Goal: Complete application form: Complete application form

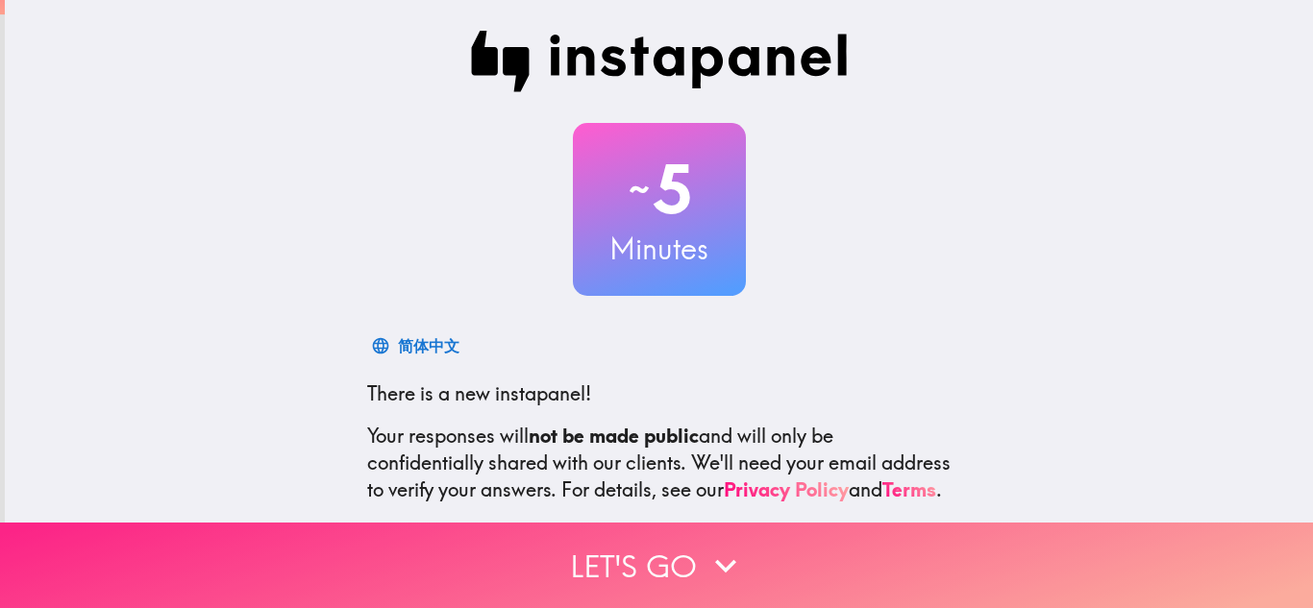
click at [711, 545] on icon "button" at bounding box center [725, 566] width 42 height 42
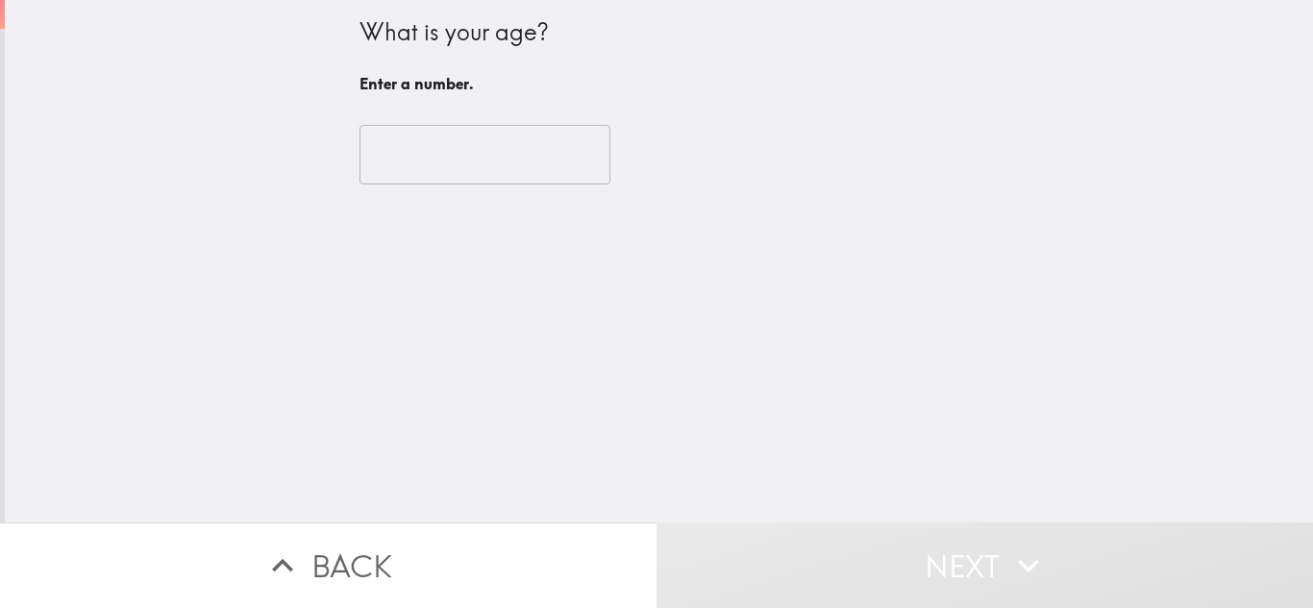
click at [508, 147] on input "number" at bounding box center [484, 155] width 251 height 60
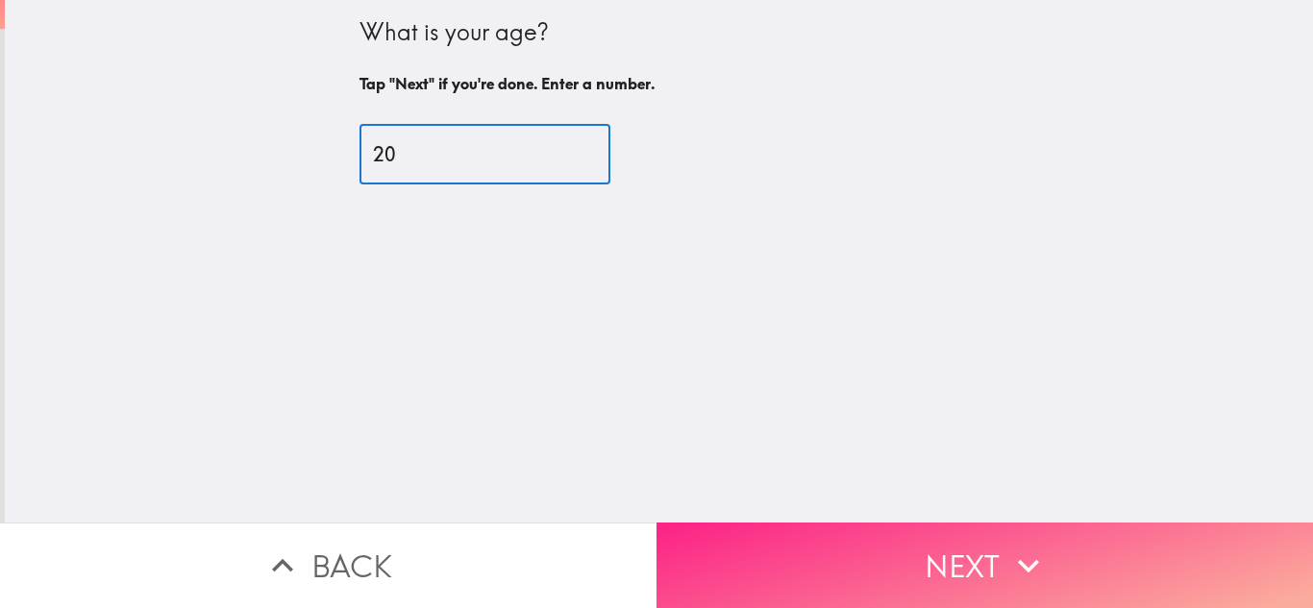
type input "20"
click at [894, 555] on button "Next" at bounding box center [984, 566] width 656 height 86
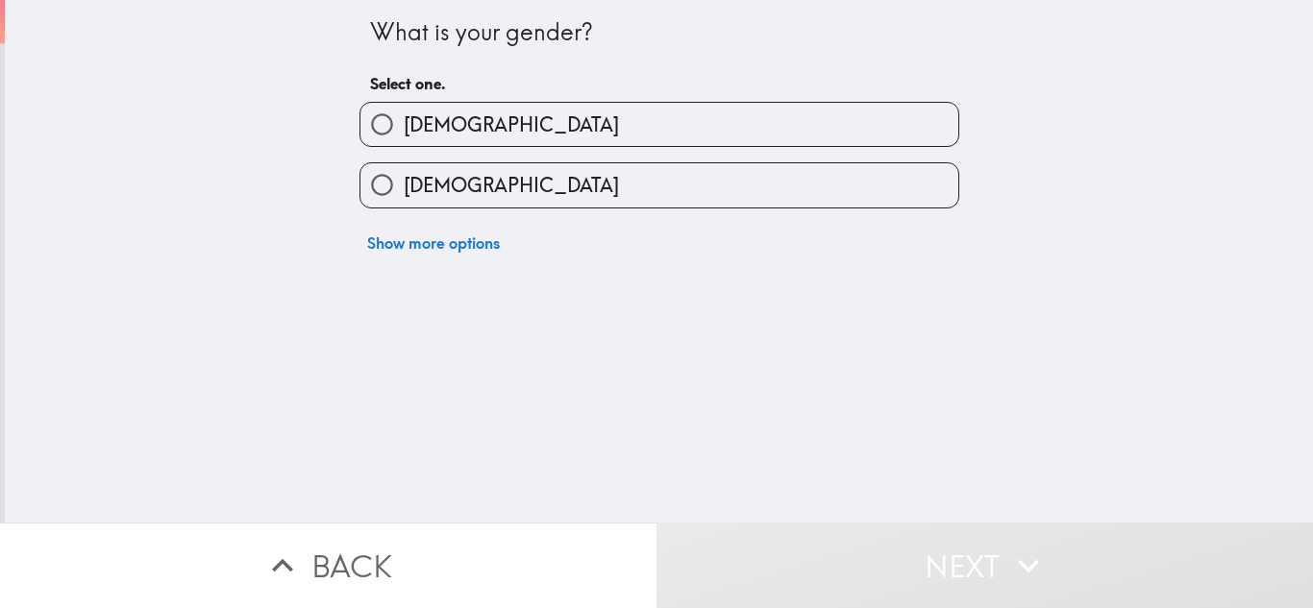
click at [788, 114] on label "[DEMOGRAPHIC_DATA]" at bounding box center [659, 124] width 598 height 43
click at [404, 114] on input "[DEMOGRAPHIC_DATA]" at bounding box center [381, 124] width 43 height 43
radio input "true"
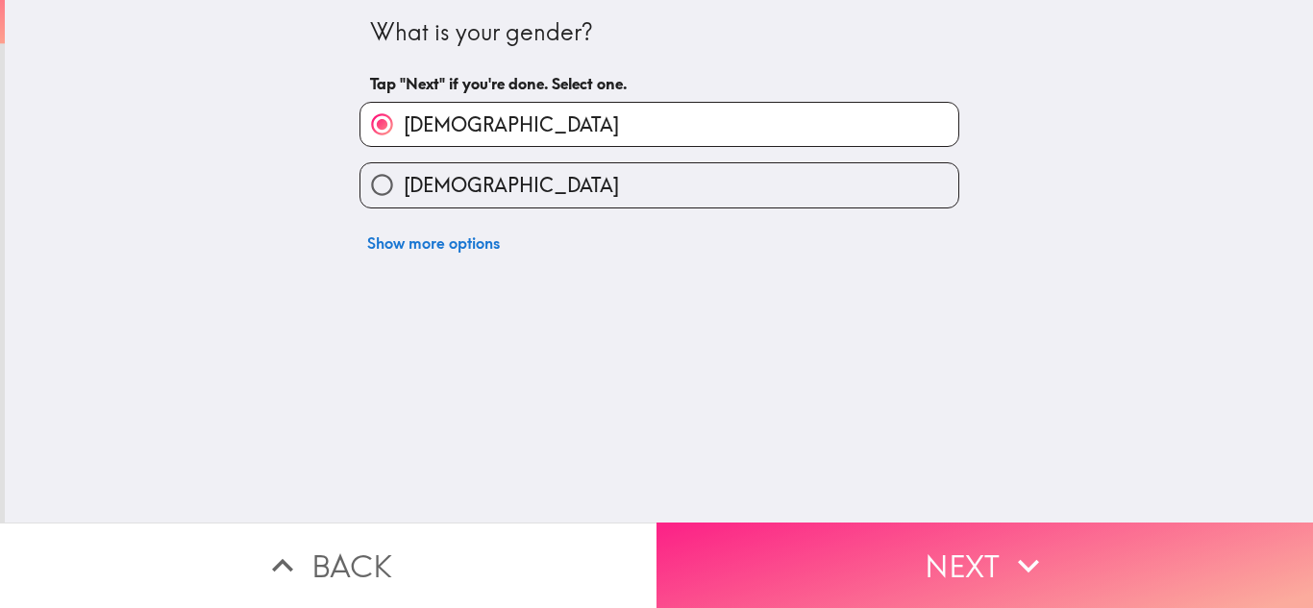
click at [941, 543] on button "Next" at bounding box center [984, 566] width 656 height 86
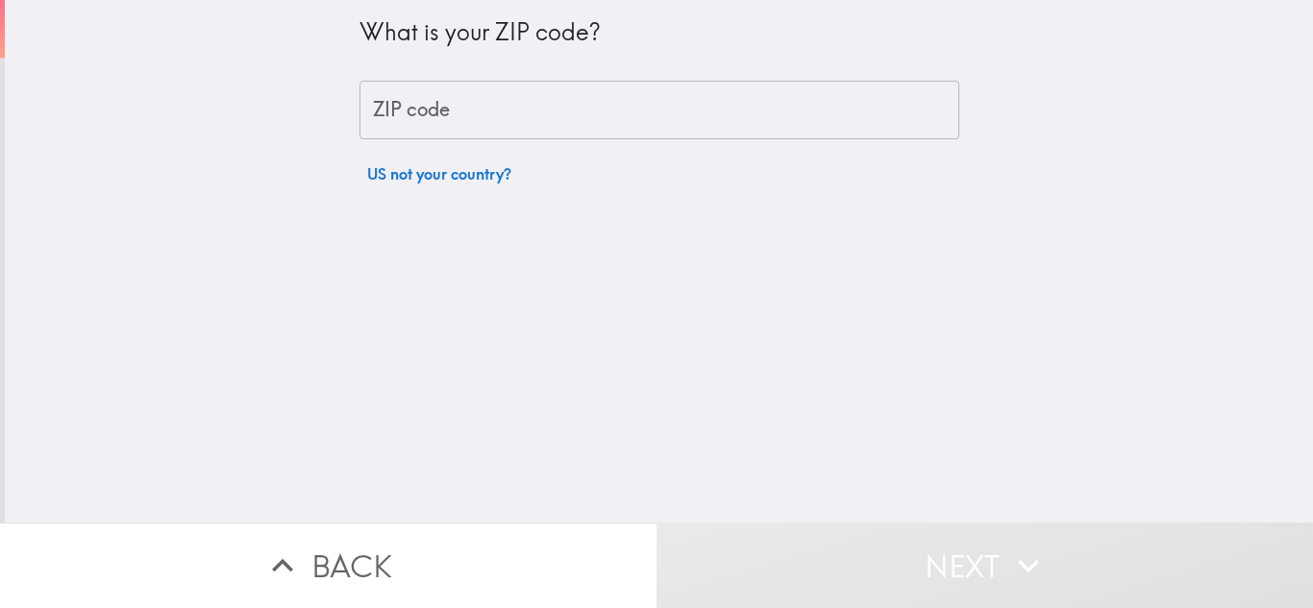
click at [873, 115] on input "ZIP code" at bounding box center [659, 111] width 600 height 60
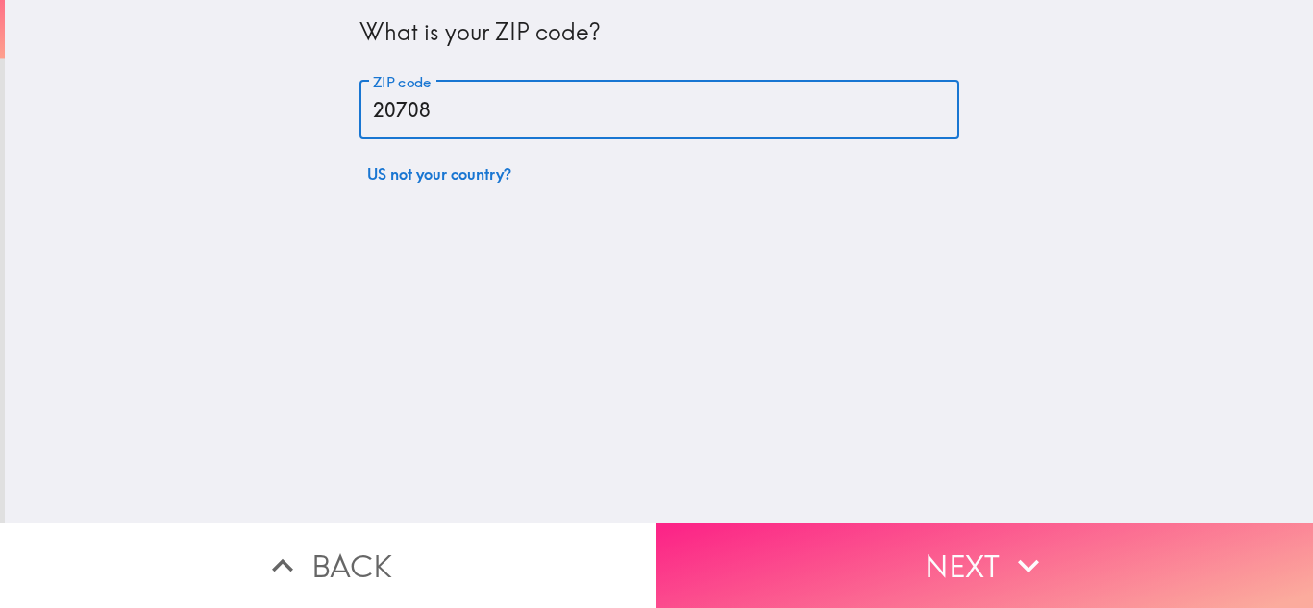
type input "20708"
click at [906, 556] on button "Next" at bounding box center [984, 566] width 656 height 86
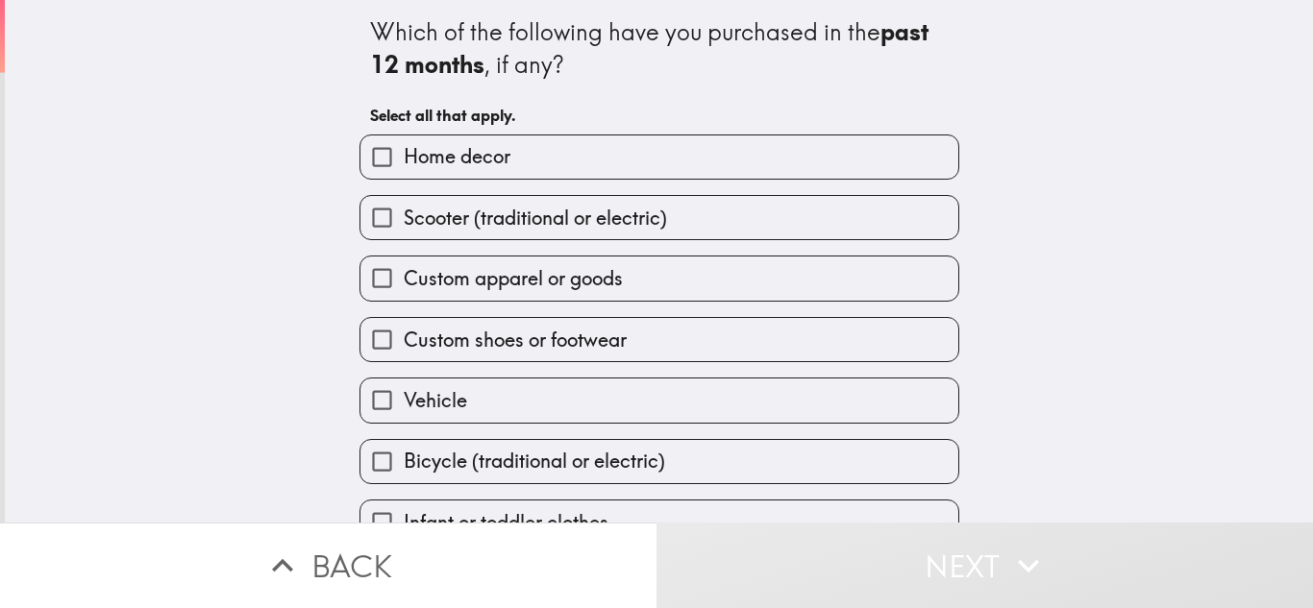
click at [652, 136] on label "Home decor" at bounding box center [659, 157] width 598 height 43
click at [404, 136] on input "Home decor" at bounding box center [381, 157] width 43 height 43
checkbox input "true"
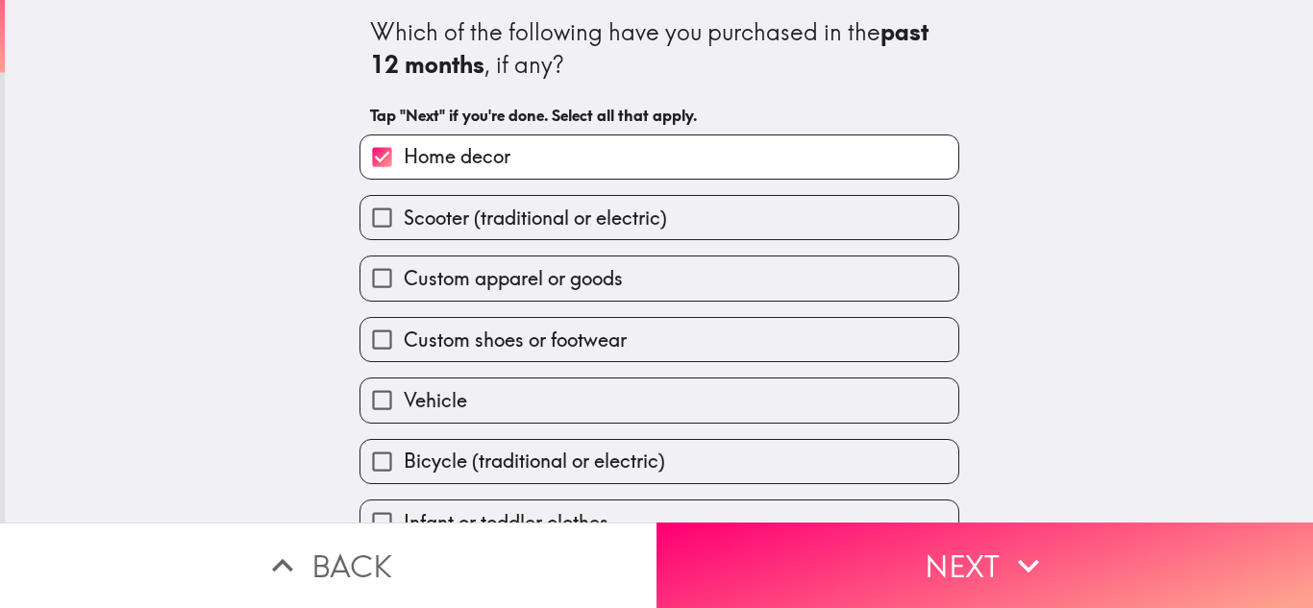
click at [456, 258] on label "Custom apparel or goods" at bounding box center [659, 278] width 598 height 43
click at [404, 258] on input "Custom apparel or goods" at bounding box center [381, 278] width 43 height 43
checkbox input "true"
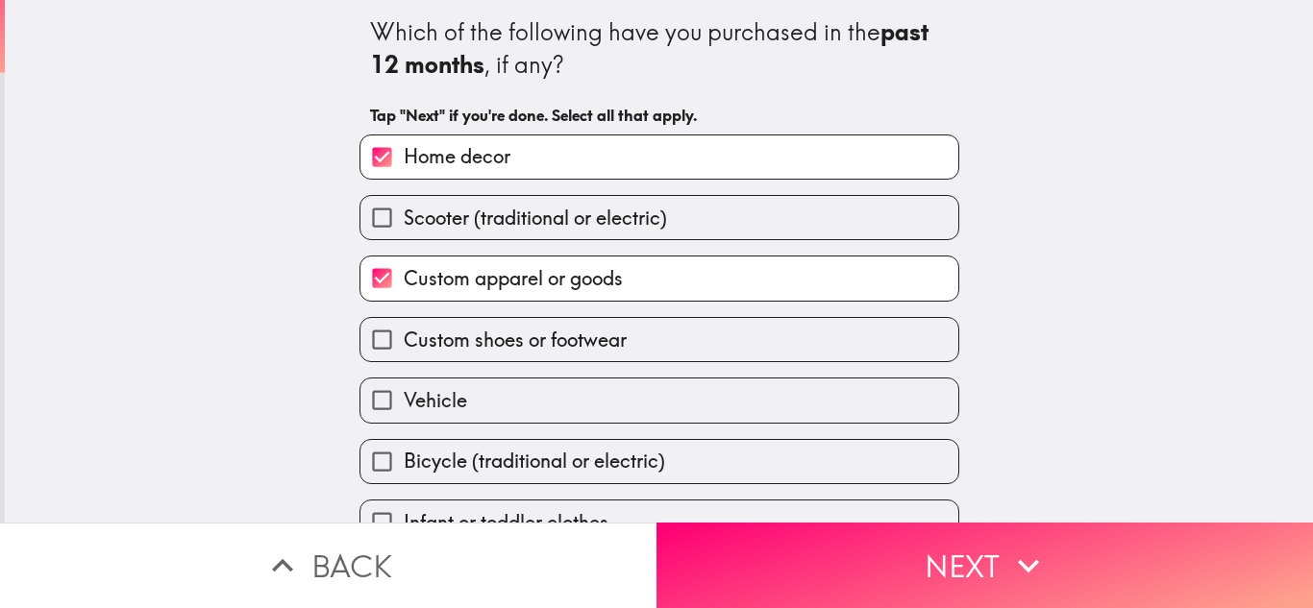
click at [587, 334] on span "Custom shoes or footwear" at bounding box center [515, 340] width 223 height 27
click at [404, 334] on input "Custom shoes or footwear" at bounding box center [381, 339] width 43 height 43
checkbox input "true"
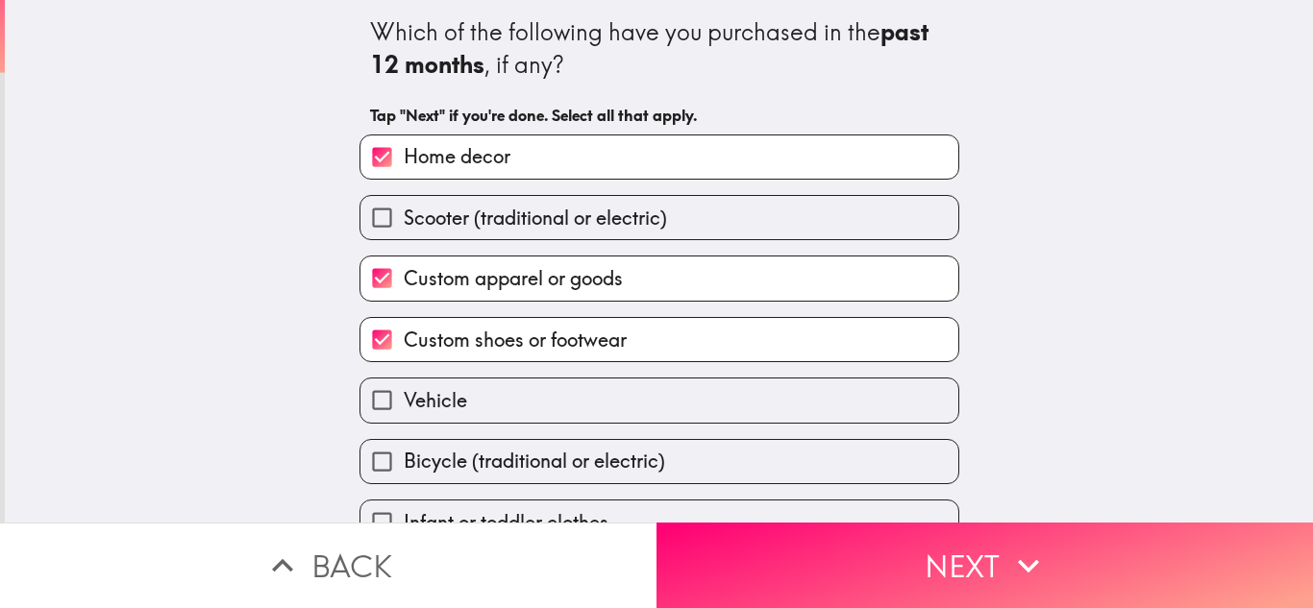
click at [618, 463] on span "Bicycle (traditional or electric)" at bounding box center [534, 461] width 261 height 27
click at [404, 463] on input "Bicycle (traditional or electric)" at bounding box center [381, 461] width 43 height 43
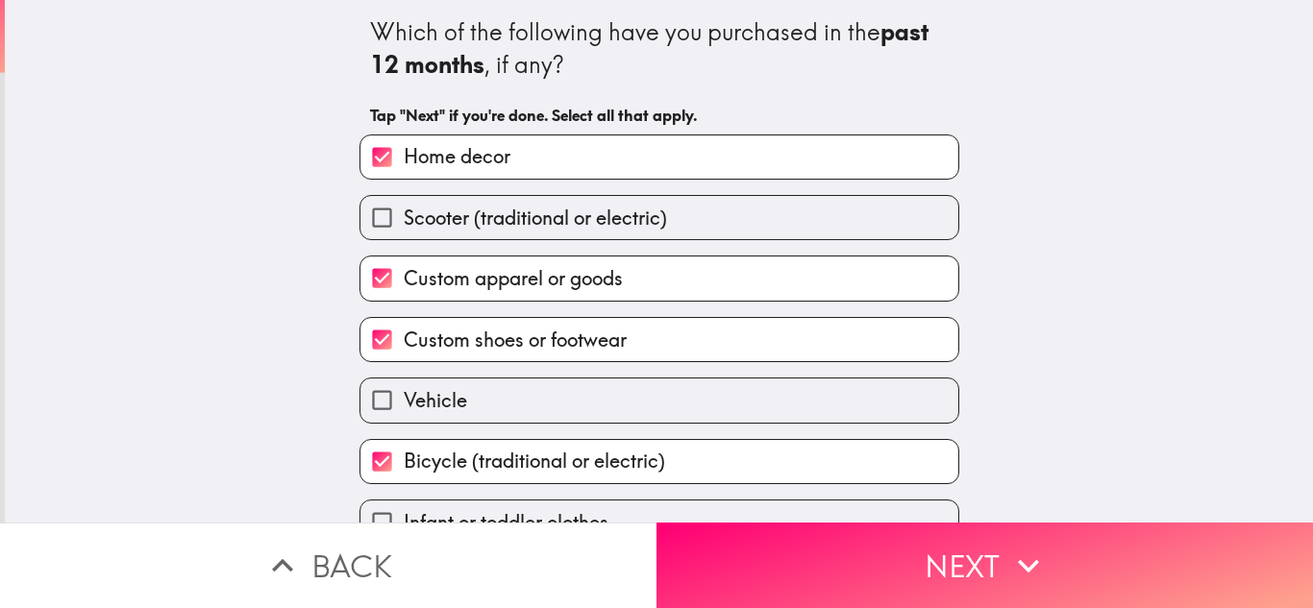
click at [618, 463] on span "Bicycle (traditional or electric)" at bounding box center [534, 461] width 261 height 27
click at [404, 463] on input "Bicycle (traditional or electric)" at bounding box center [381, 461] width 43 height 43
checkbox input "false"
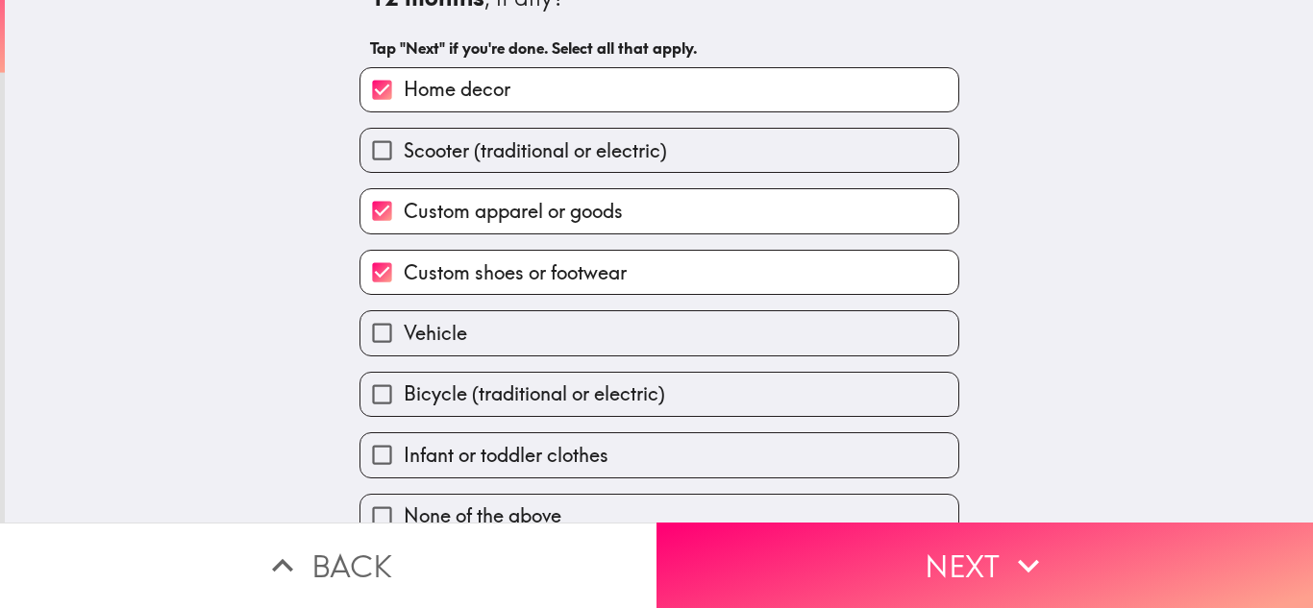
scroll to position [98, 0]
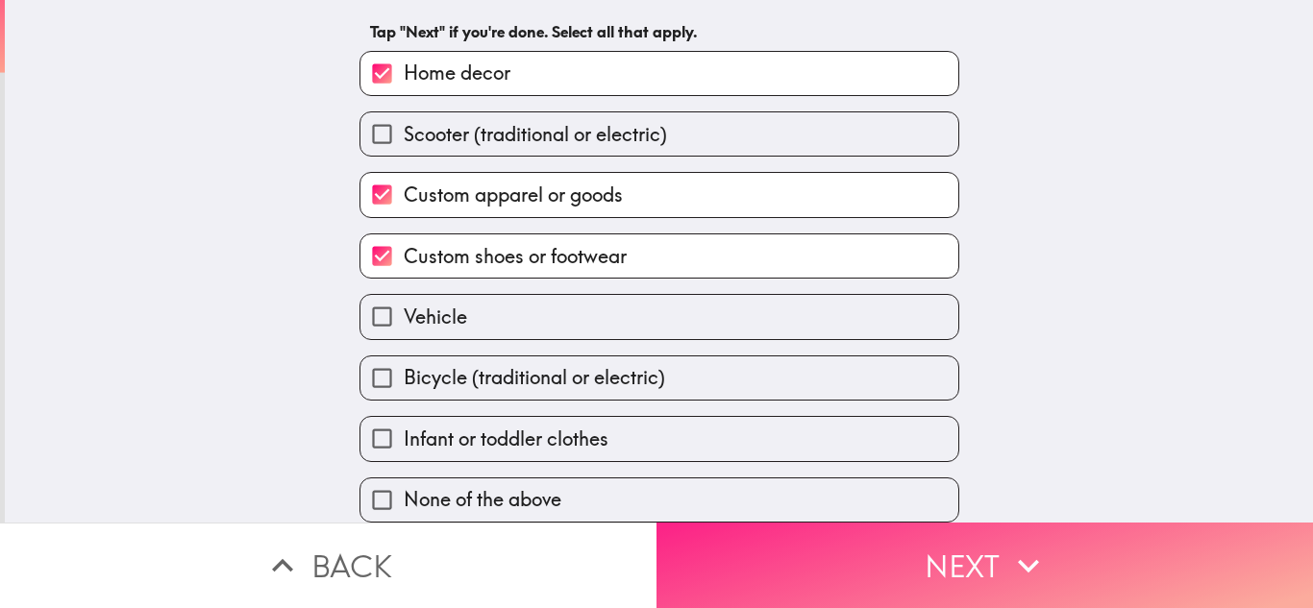
click at [1014, 545] on icon "button" at bounding box center [1028, 566] width 42 height 42
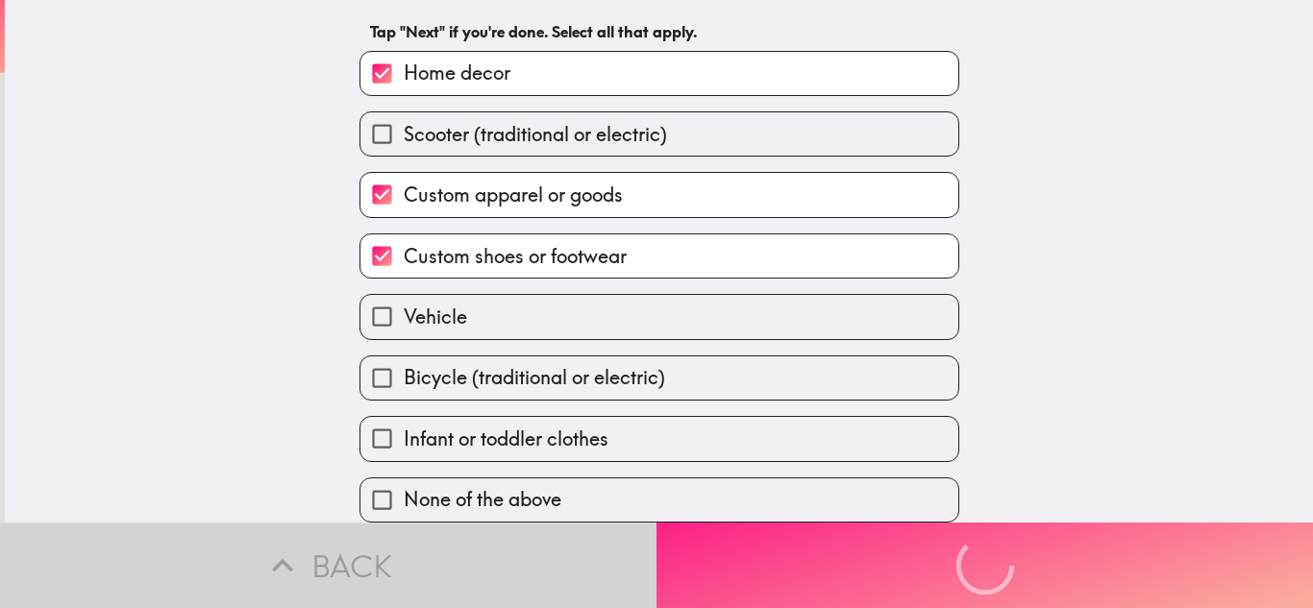
scroll to position [0, 0]
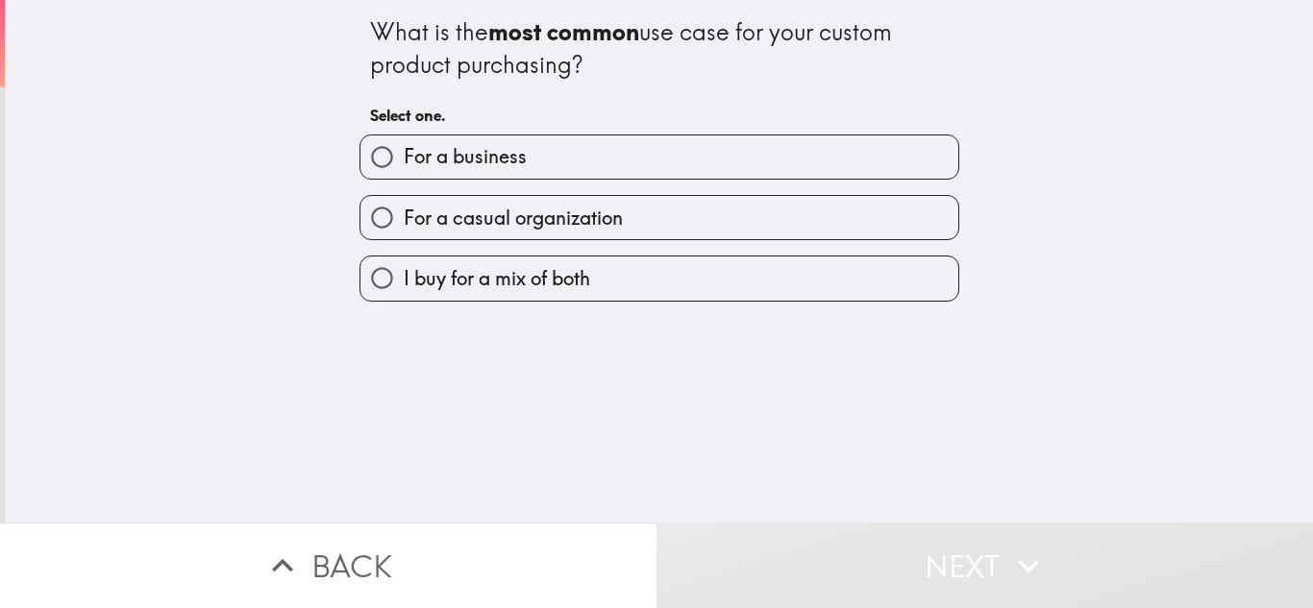
click at [690, 278] on label "I buy for a mix of both" at bounding box center [659, 278] width 598 height 43
click at [404, 278] on input "I buy for a mix of both" at bounding box center [381, 278] width 43 height 43
radio input "true"
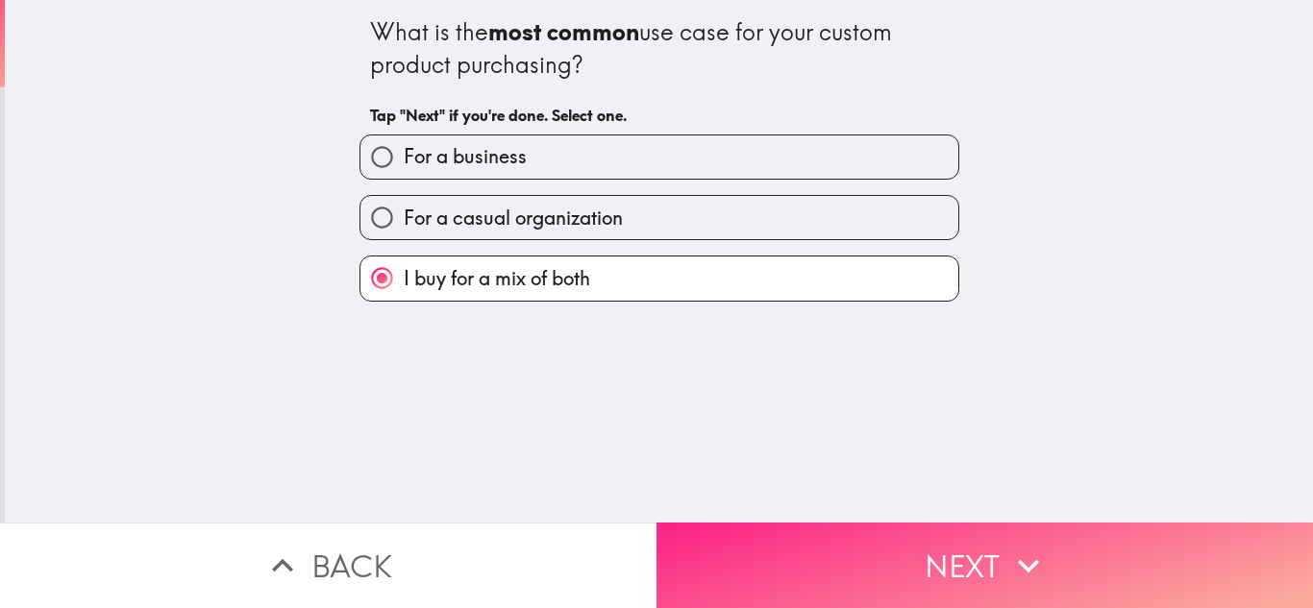
click at [925, 556] on button "Next" at bounding box center [984, 566] width 656 height 86
